Goal: Book appointment/travel/reservation

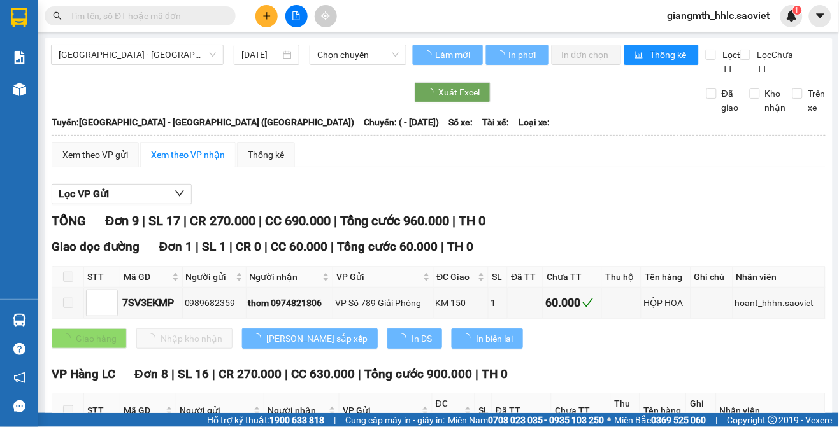
type input "[DATE]"
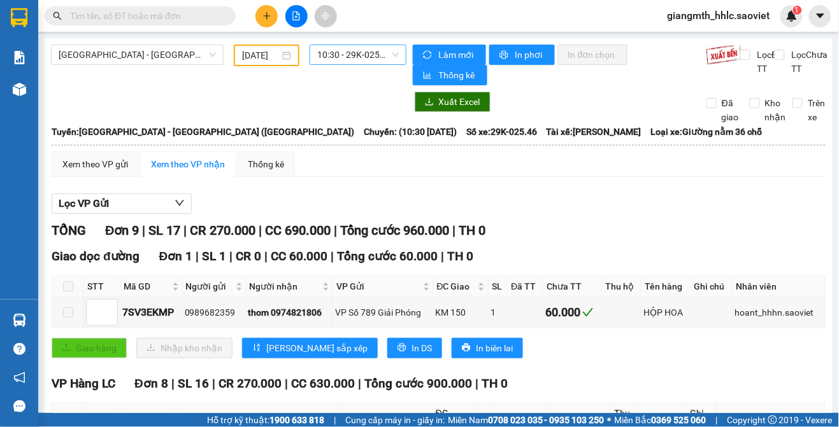
click at [326, 49] on span "10:30 - 29K-025.46" at bounding box center [357, 54] width 81 height 19
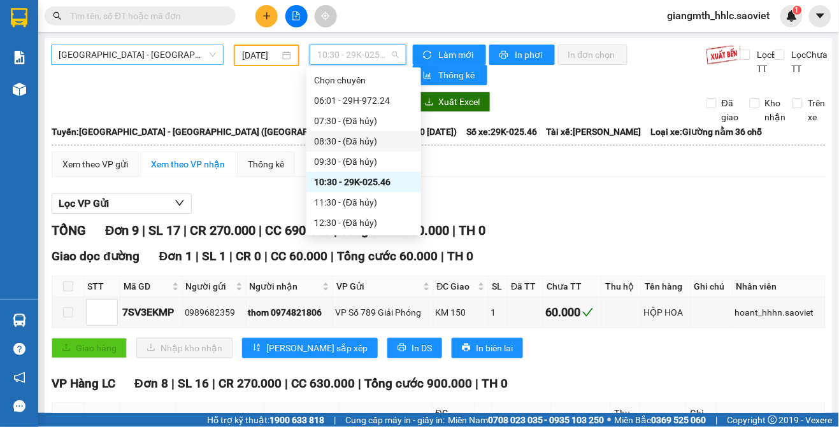
click at [200, 59] on span "[GEOGRAPHIC_DATA] - [GEOGRAPHIC_DATA] ([GEOGRAPHIC_DATA])" at bounding box center [137, 54] width 157 height 19
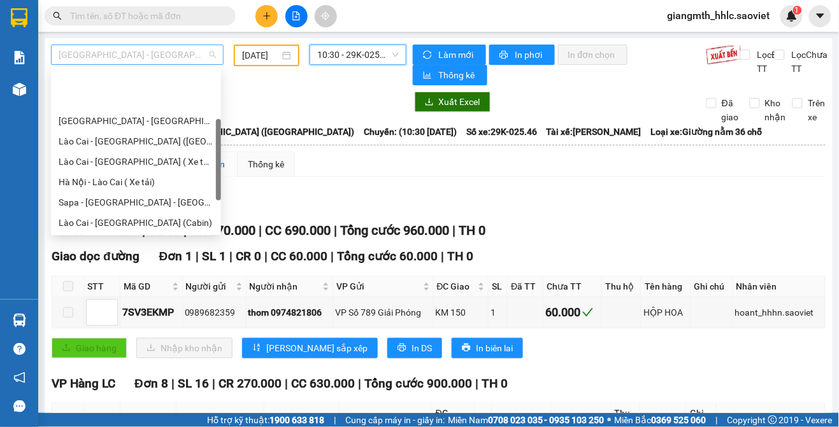
scroll to position [61, 0]
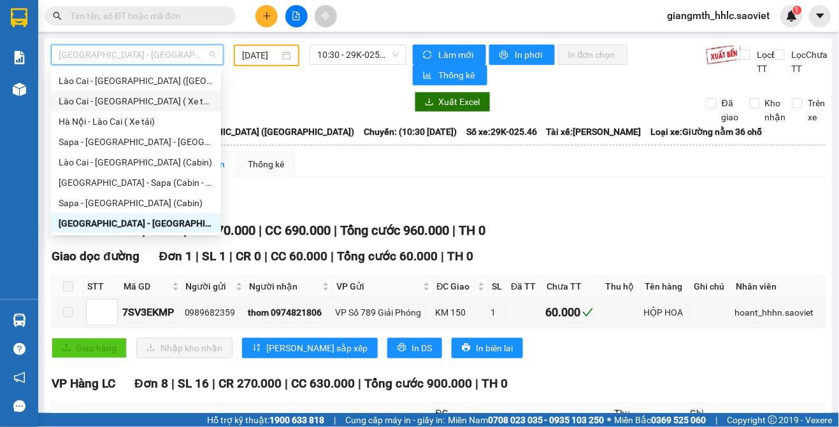
click at [123, 97] on div "Lào Cai - [GEOGRAPHIC_DATA] ( Xe tải )" at bounding box center [136, 101] width 155 height 14
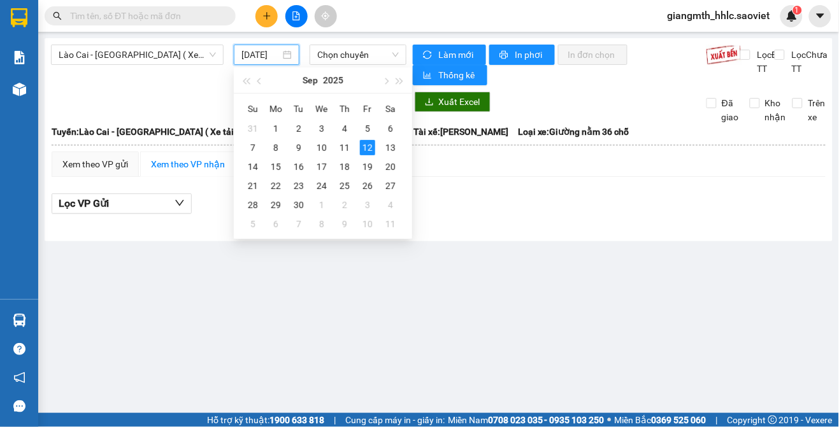
click at [243, 49] on input "[DATE]" at bounding box center [260, 55] width 39 height 14
click at [341, 148] on div "11" at bounding box center [344, 147] width 15 height 15
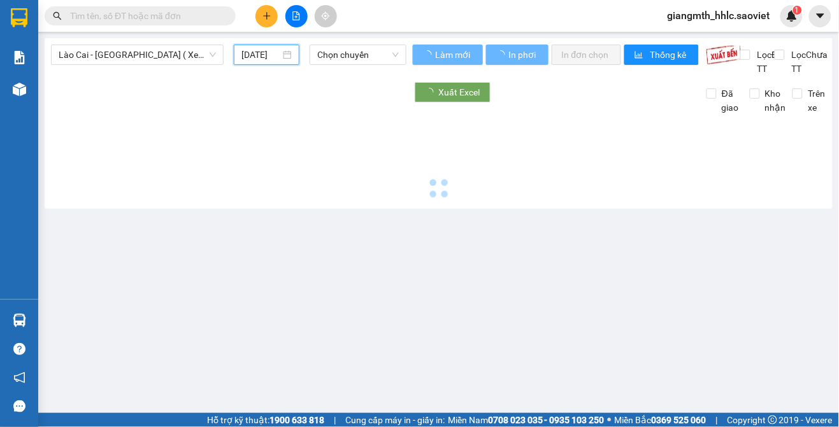
type input "[DATE]"
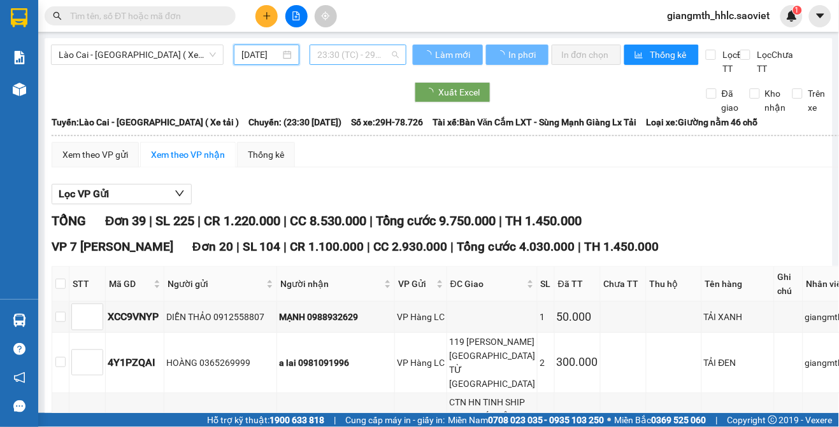
click at [348, 52] on span "23:30 (TC) - 29H-78.726" at bounding box center [357, 54] width 81 height 19
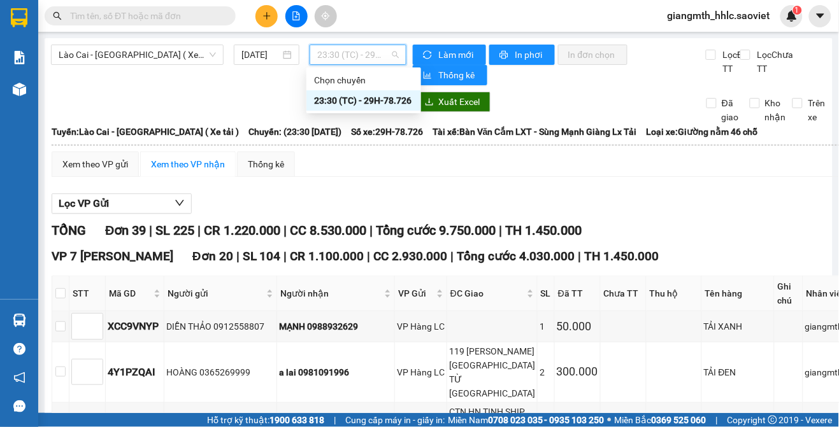
click at [358, 99] on div "23:30 (TC) - 29H-78.726" at bounding box center [363, 101] width 99 height 14
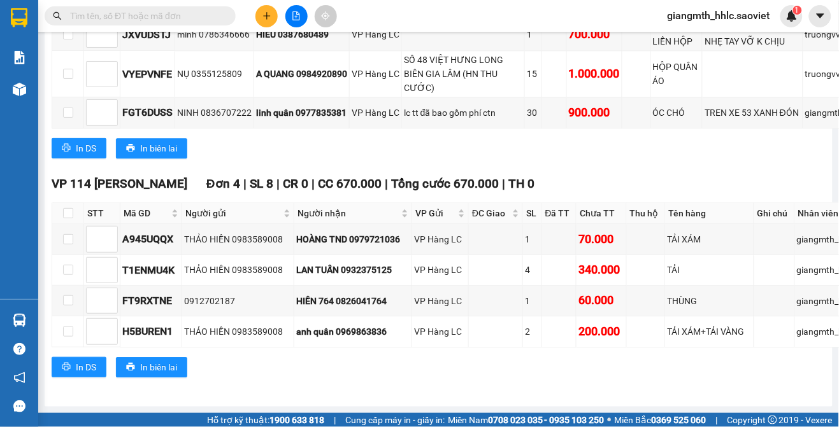
scroll to position [1318, 0]
